Goal: Information Seeking & Learning: Learn about a topic

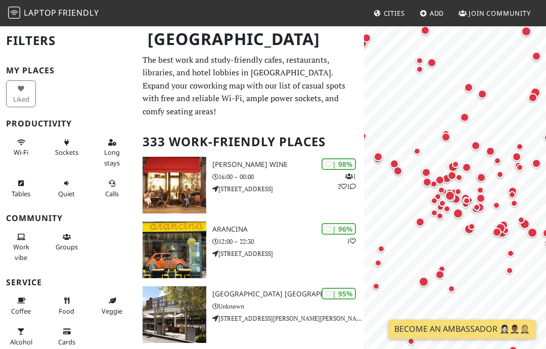
click at [60, 148] on span "Sockets" at bounding box center [66, 152] width 23 height 9
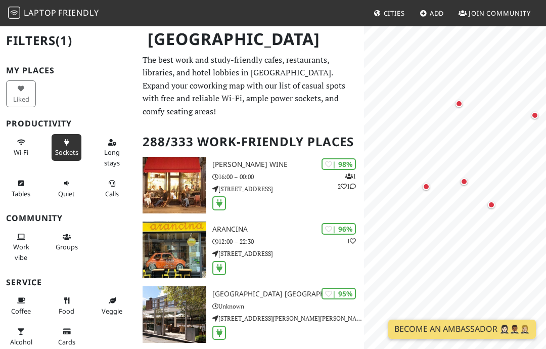
click at [465, 180] on div "Map marker" at bounding box center [463, 181] width 7 height 7
click at [427, 187] on div "Map marker" at bounding box center [425, 186] width 7 height 7
click at [495, 204] on div "Map marker" at bounding box center [498, 211] width 20 height 20
click at [461, 106] on div "Map marker" at bounding box center [465, 110] width 20 height 20
click at [494, 119] on div "Map marker" at bounding box center [496, 116] width 7 height 7
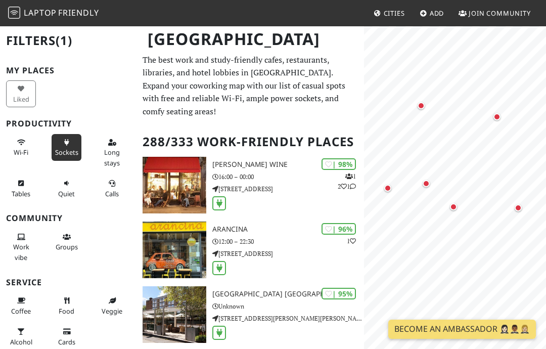
click at [518, 207] on div "Map marker" at bounding box center [517, 207] width 7 height 7
click at [516, 207] on div "Map marker" at bounding box center [517, 207] width 7 height 7
click at [413, 244] on div "Map marker" at bounding box center [419, 243] width 20 height 20
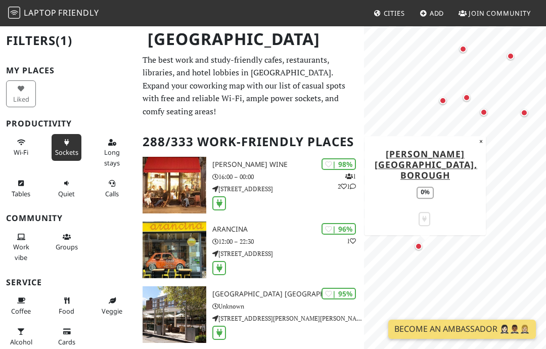
click at [495, 111] on div "Map marker" at bounding box center [490, 119] width 20 height 20
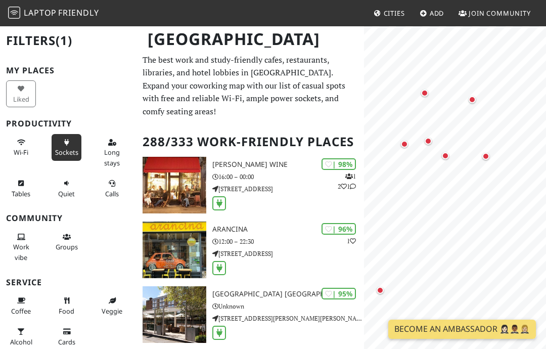
click at [492, 156] on div "Map marker" at bounding box center [492, 163] width 20 height 20
click at [477, 104] on div "Map marker" at bounding box center [478, 106] width 20 height 20
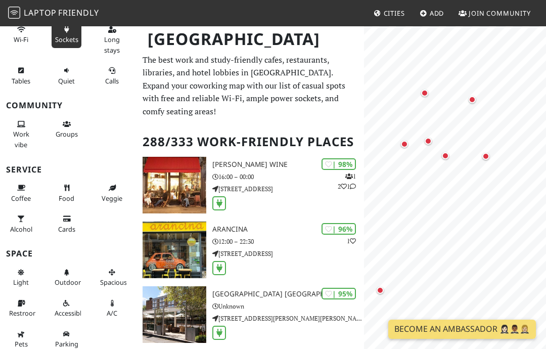
scroll to position [112, 0]
click at [70, 157] on div "My Places Liked Productivity Wi-Fi Sockets Long stays Tables Quiet Calls Commun…" at bounding box center [68, 154] width 124 height 401
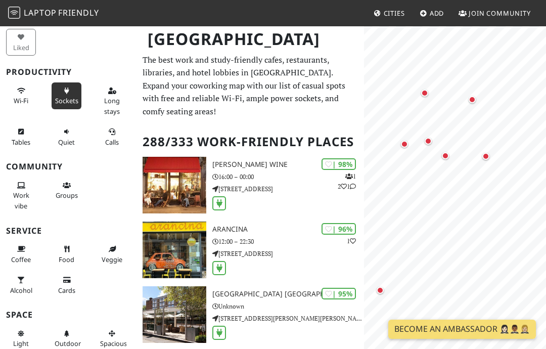
scroll to position [39, 0]
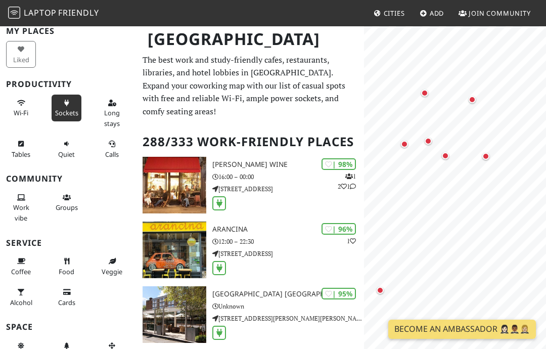
click at [13, 144] on button "Tables" at bounding box center [21, 148] width 30 height 27
click at [425, 96] on div "Map marker" at bounding box center [424, 92] width 7 height 7
click at [431, 139] on div "Map marker" at bounding box center [427, 140] width 7 height 7
click at [446, 155] on div "Map marker" at bounding box center [445, 155] width 7 height 7
click at [408, 140] on div "Map marker" at bounding box center [411, 150] width 20 height 20
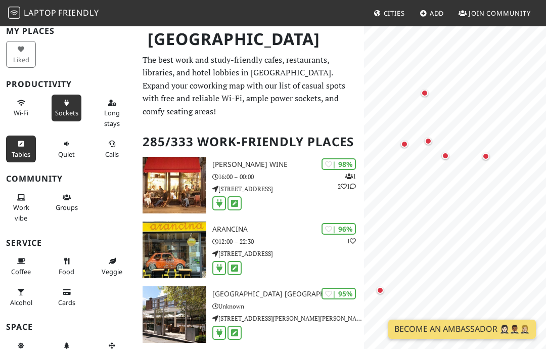
click at [487, 158] on div "Map marker" at bounding box center [485, 156] width 7 height 7
click at [427, 92] on div "Map marker" at bounding box center [424, 92] width 7 height 7
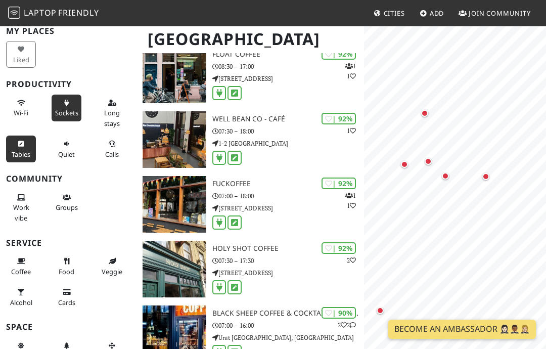
scroll to position [0, 0]
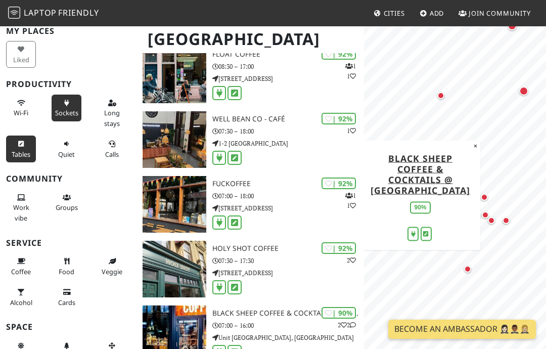
click at [472, 144] on button "×" at bounding box center [475, 145] width 10 height 11
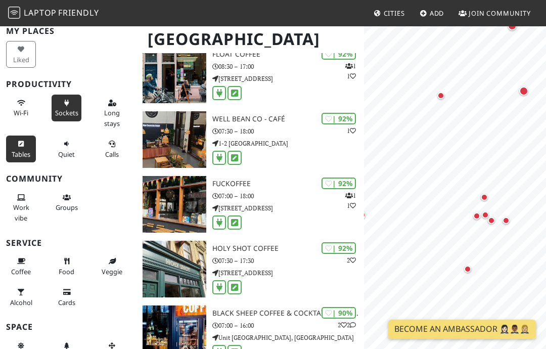
click at [321, 339] on p "Unit 4 & 5A, Southbank Central, Hatfields" at bounding box center [288, 337] width 152 height 10
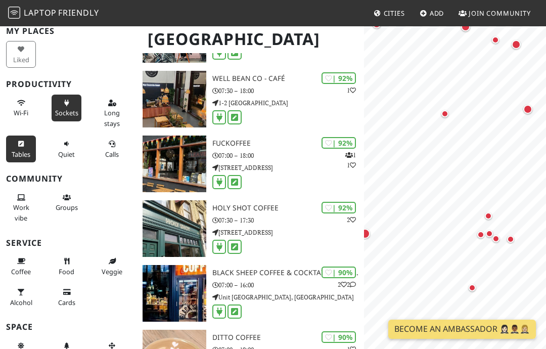
click at [443, 122] on div "Map marker" at bounding box center [451, 120] width 20 height 20
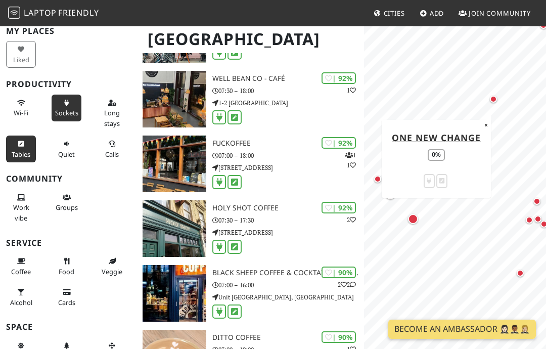
click at [412, 222] on div "Map marker" at bounding box center [413, 219] width 10 height 10
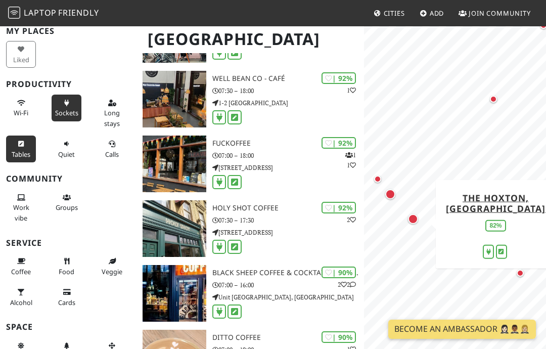
click at [391, 190] on div "Map marker" at bounding box center [384, 185] width 20 height 20
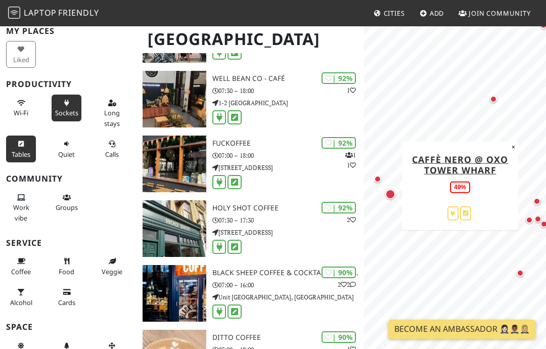
click at [419, 231] on div "Map marker" at bounding box center [418, 224] width 20 height 20
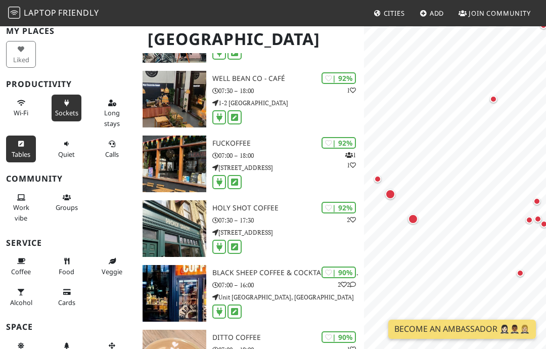
click at [383, 181] on div "Map marker" at bounding box center [384, 185] width 20 height 20
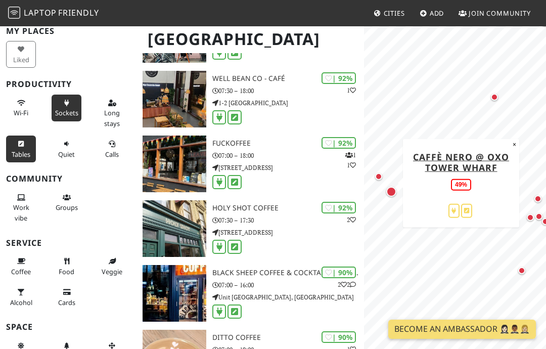
click at [379, 178] on div "Map marker" at bounding box center [378, 176] width 7 height 7
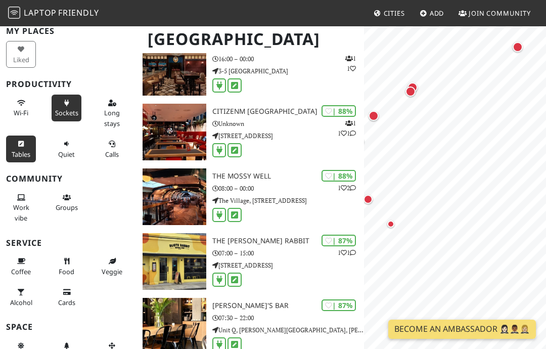
scroll to position [0, 0]
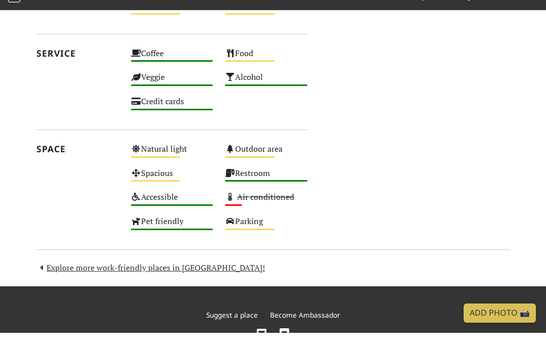
scroll to position [690, 0]
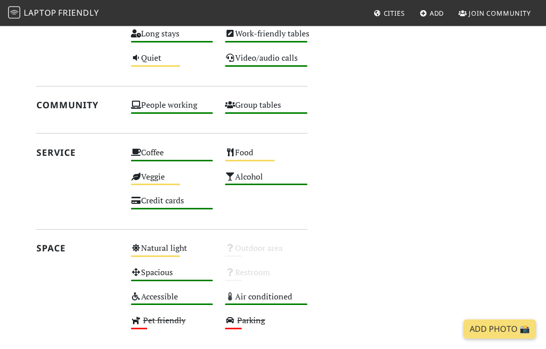
scroll to position [503, 0]
